Goal: Task Accomplishment & Management: Complete application form

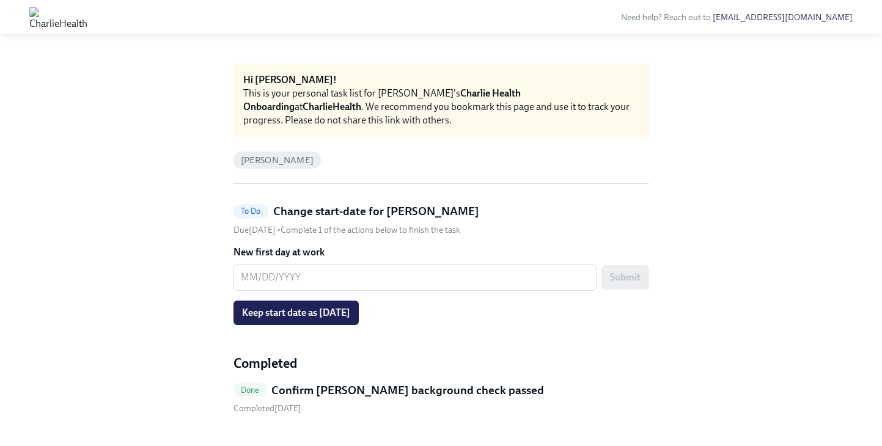
scroll to position [27, 0]
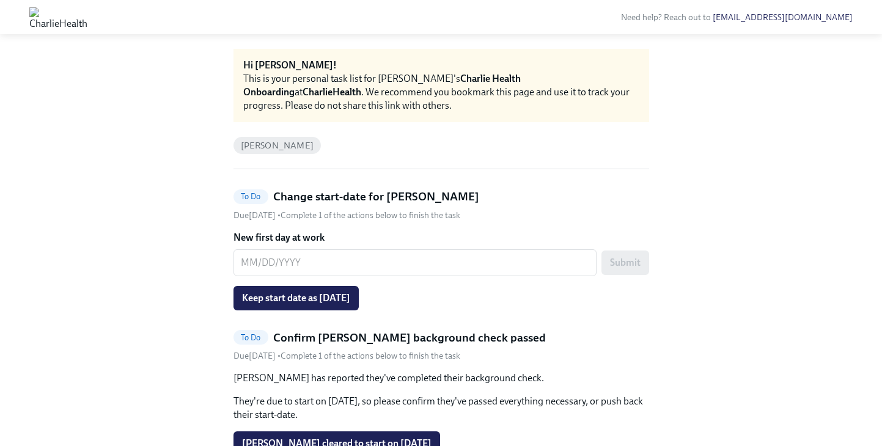
scroll to position [78, 0]
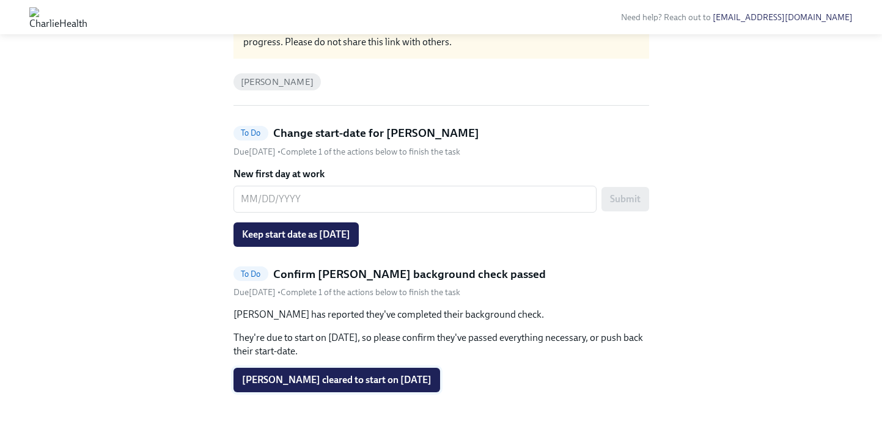
click at [405, 378] on span "[PERSON_NAME] cleared to start on [DATE]" at bounding box center [336, 380] width 189 height 12
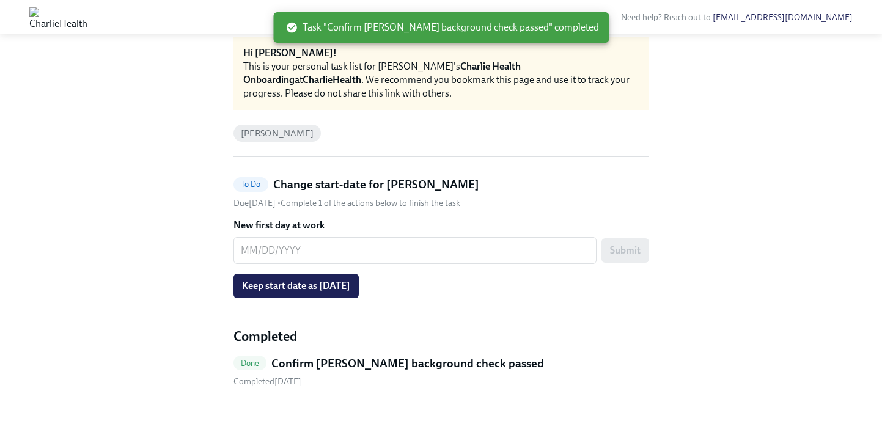
scroll to position [27, 0]
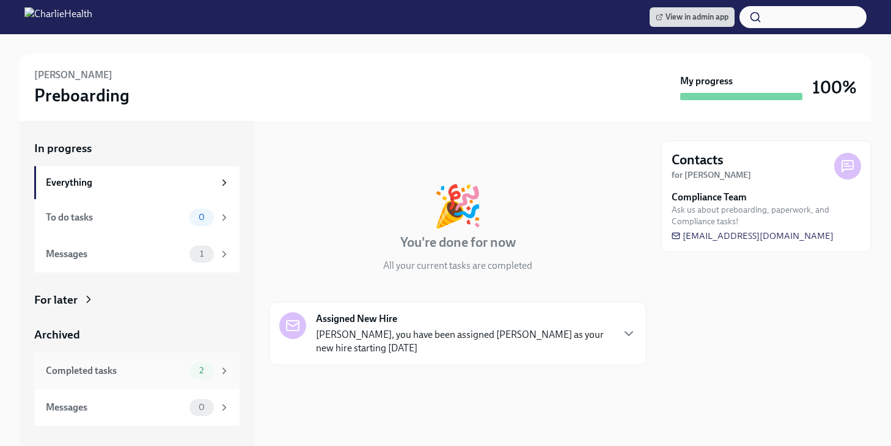
click at [175, 367] on div "Completed tasks" at bounding box center [115, 370] width 139 height 13
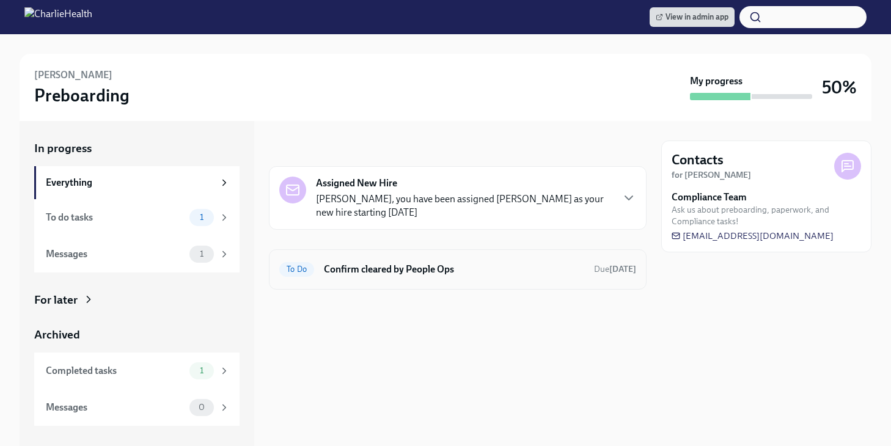
click at [305, 269] on span "To Do" at bounding box center [296, 269] width 35 height 9
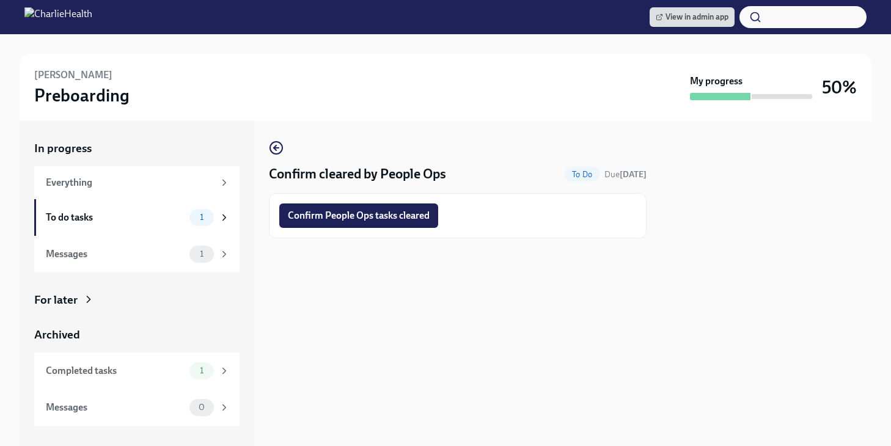
click at [346, 203] on button "Confirm People Ops tasks cleared" at bounding box center [358, 215] width 159 height 24
